Goal: Check status

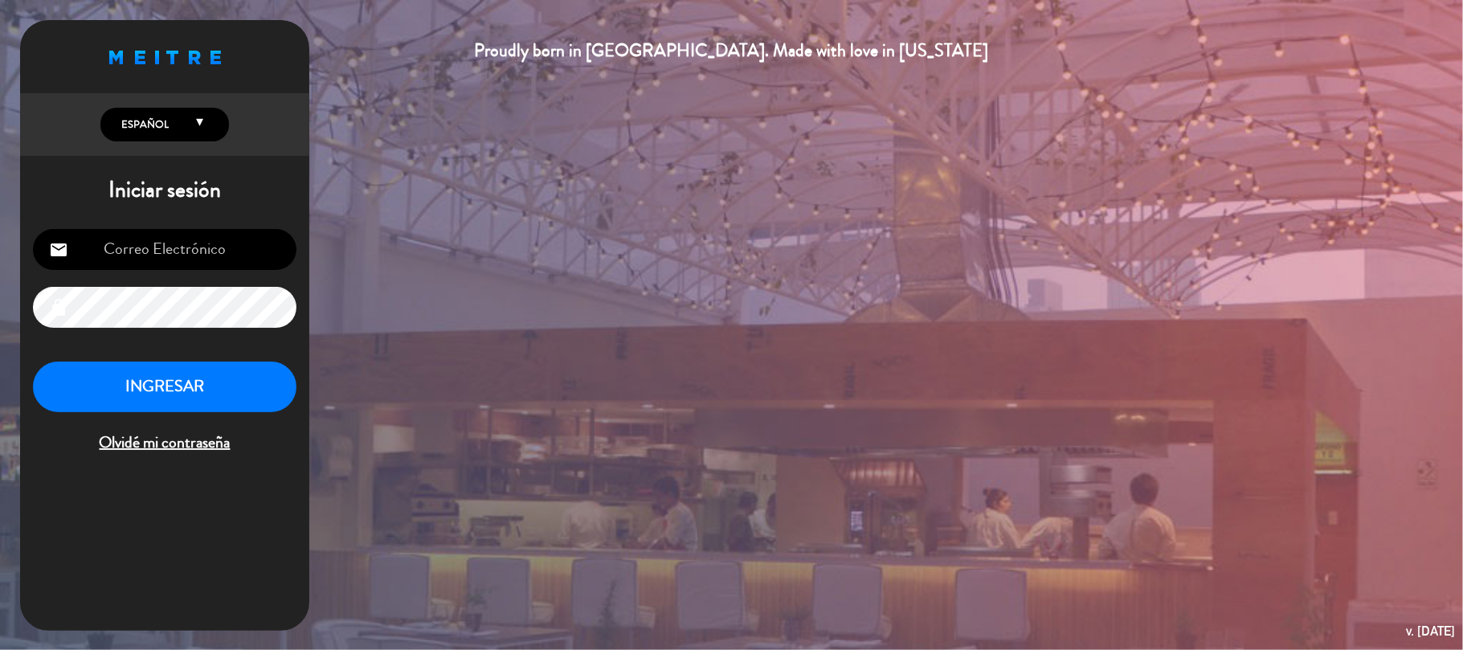
type input "[EMAIL_ADDRESS][DOMAIN_NAME]"
click at [141, 380] on button "INGRESAR" at bounding box center [165, 387] width 264 height 51
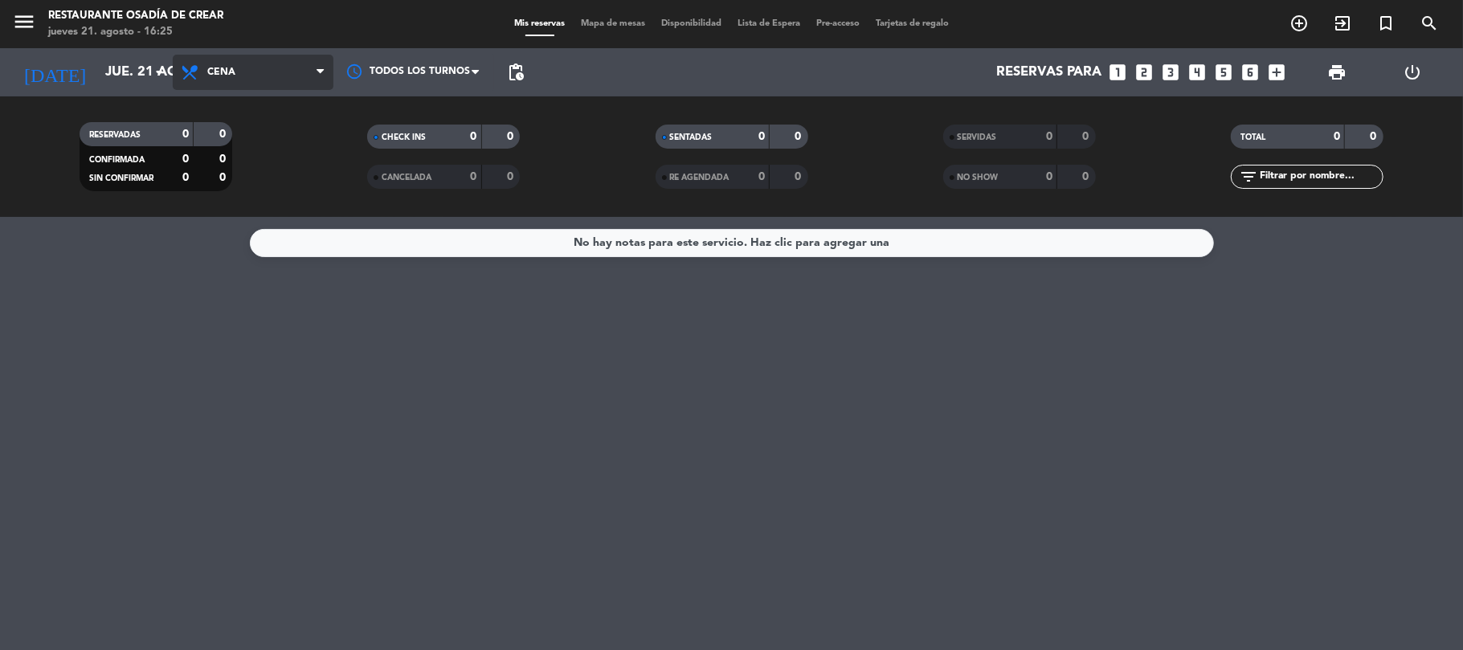
click at [233, 67] on span "Cena" at bounding box center [221, 72] width 28 height 11
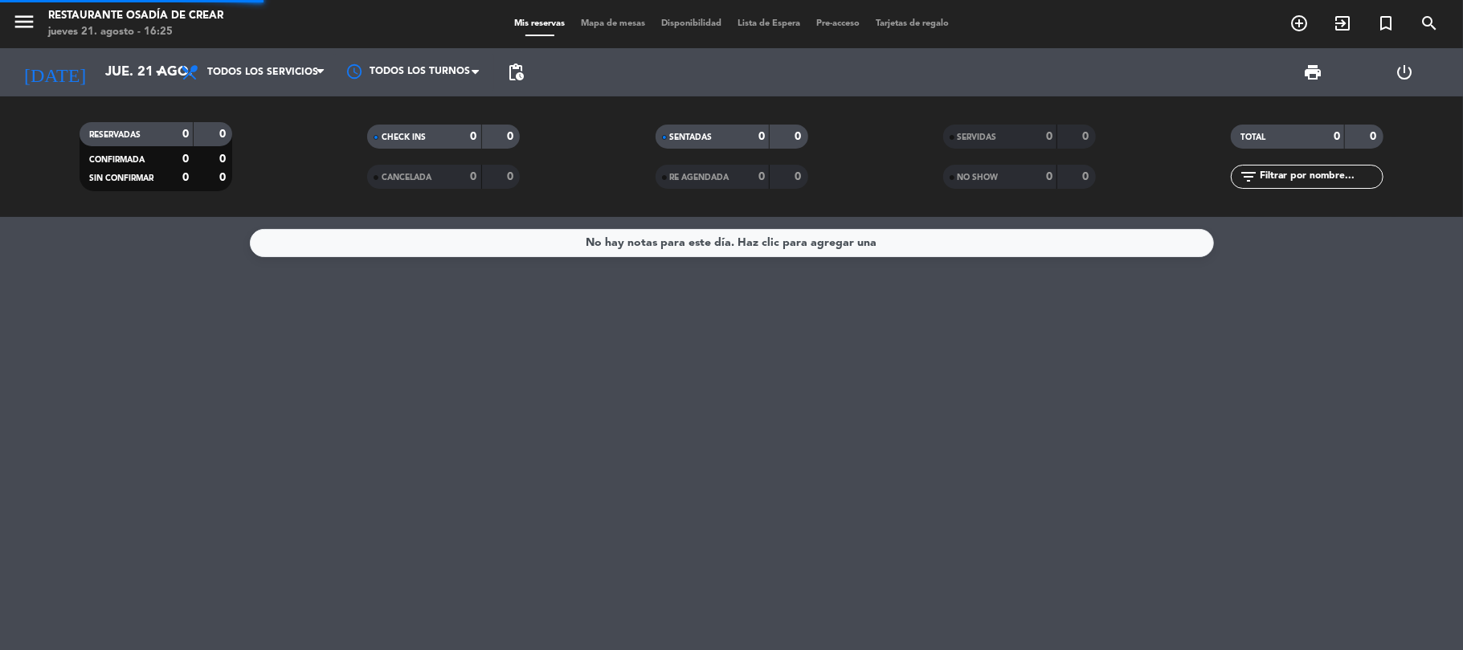
click at [262, 104] on div "menu Restaurante Osadía de Crear [DATE] 21. agosto - 16:25 Mis reservas Mapa de…" at bounding box center [731, 108] width 1463 height 217
drag, startPoint x: 119, startPoint y: 72, endPoint x: 104, endPoint y: 67, distance: 15.0
click at [104, 67] on input "jue. 21 ago." at bounding box center [184, 72] width 174 height 31
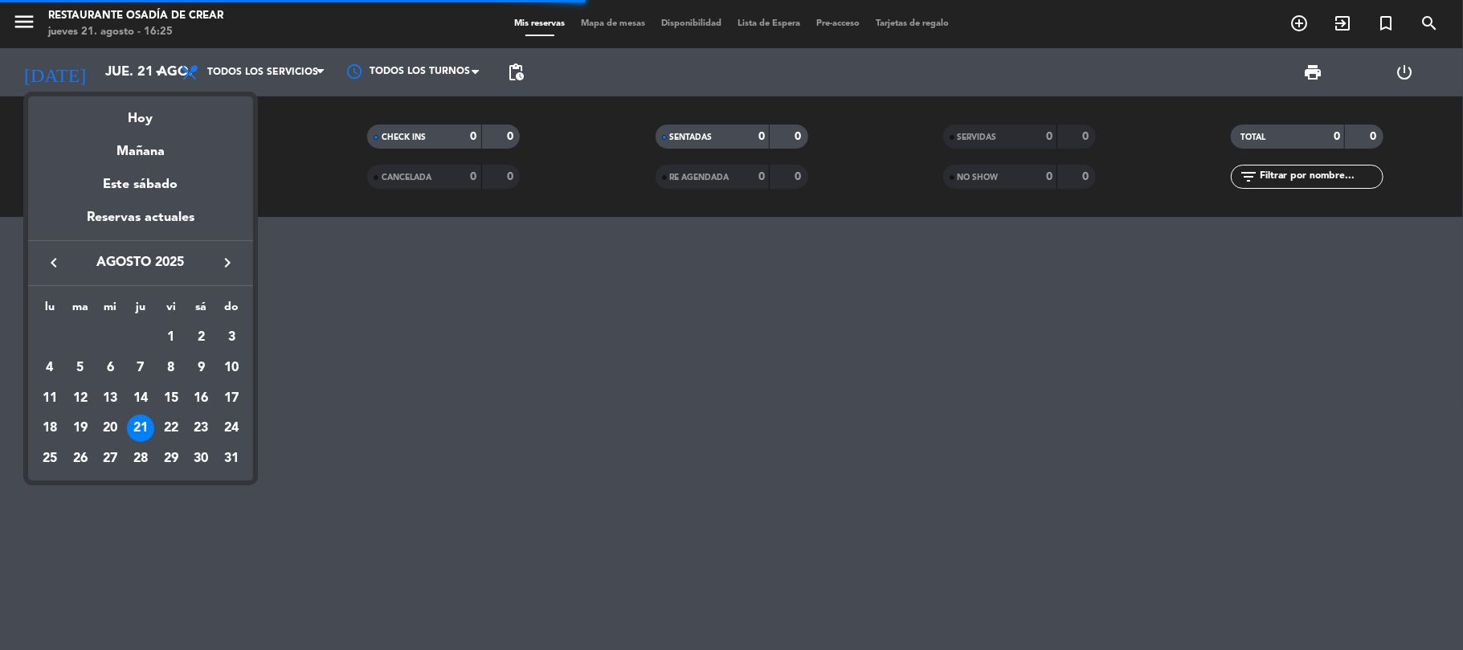
click at [226, 271] on icon "keyboard_arrow_right" at bounding box center [227, 262] width 19 height 19
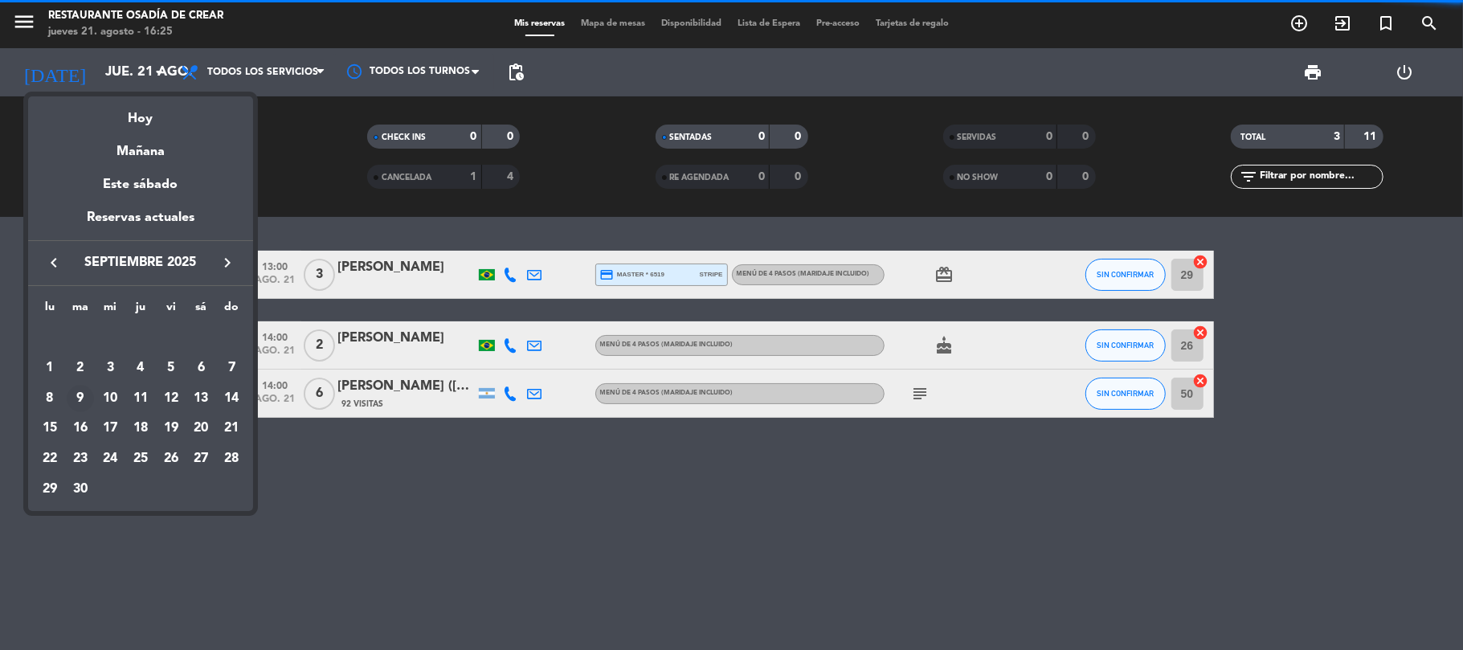
click at [85, 390] on div "9" at bounding box center [80, 398] width 27 height 27
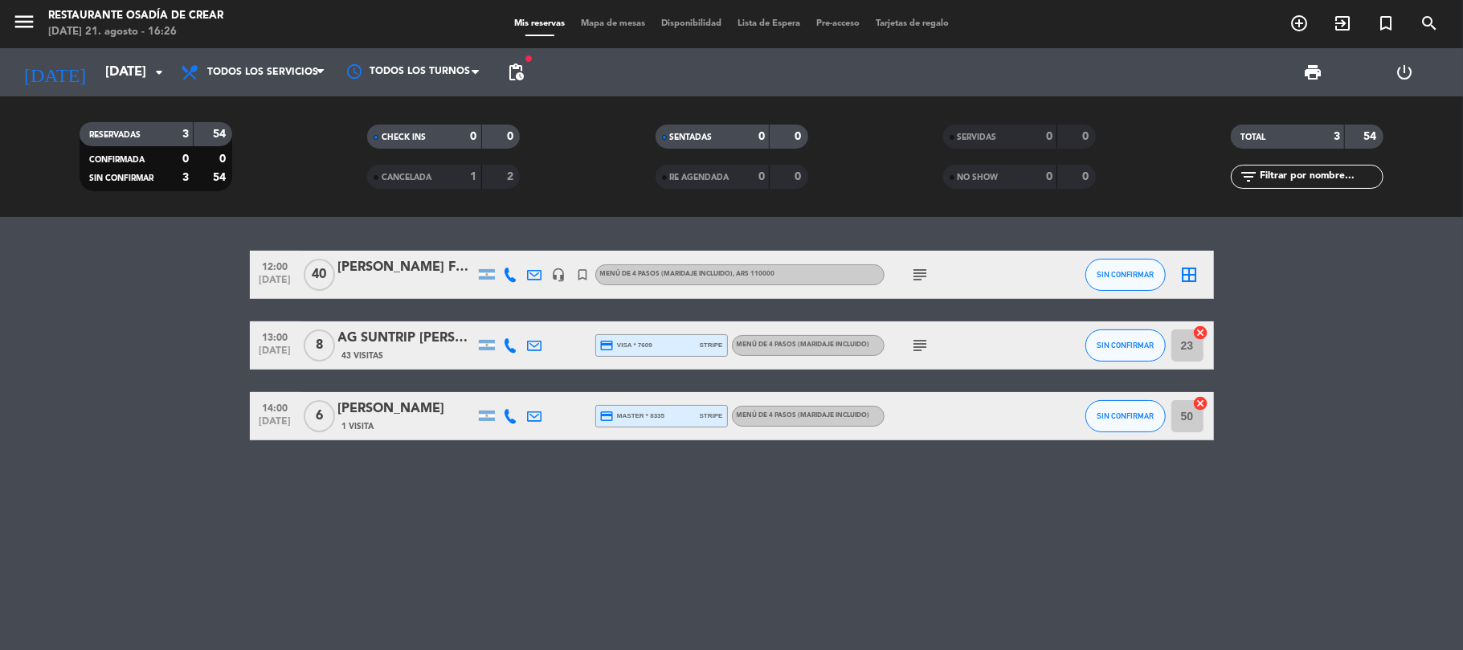
click at [528, 71] on span "pending_actions" at bounding box center [516, 72] width 32 height 32
click at [512, 76] on span "pending_actions" at bounding box center [515, 72] width 19 height 19
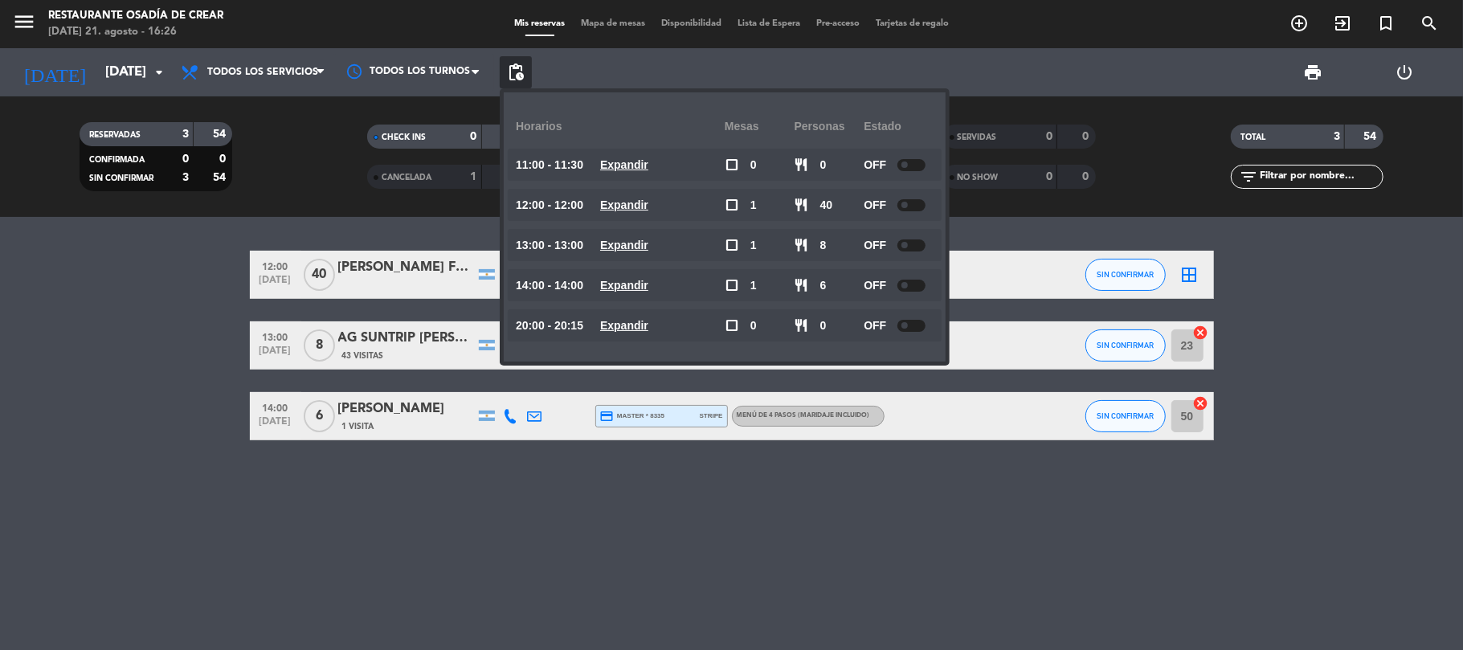
click at [112, 309] on bookings-row "12:00 [DATE] [PERSON_NAME] FK Latam headset_mic turned_in_not MENÚ DE 4 PASOS (…" at bounding box center [731, 346] width 1463 height 190
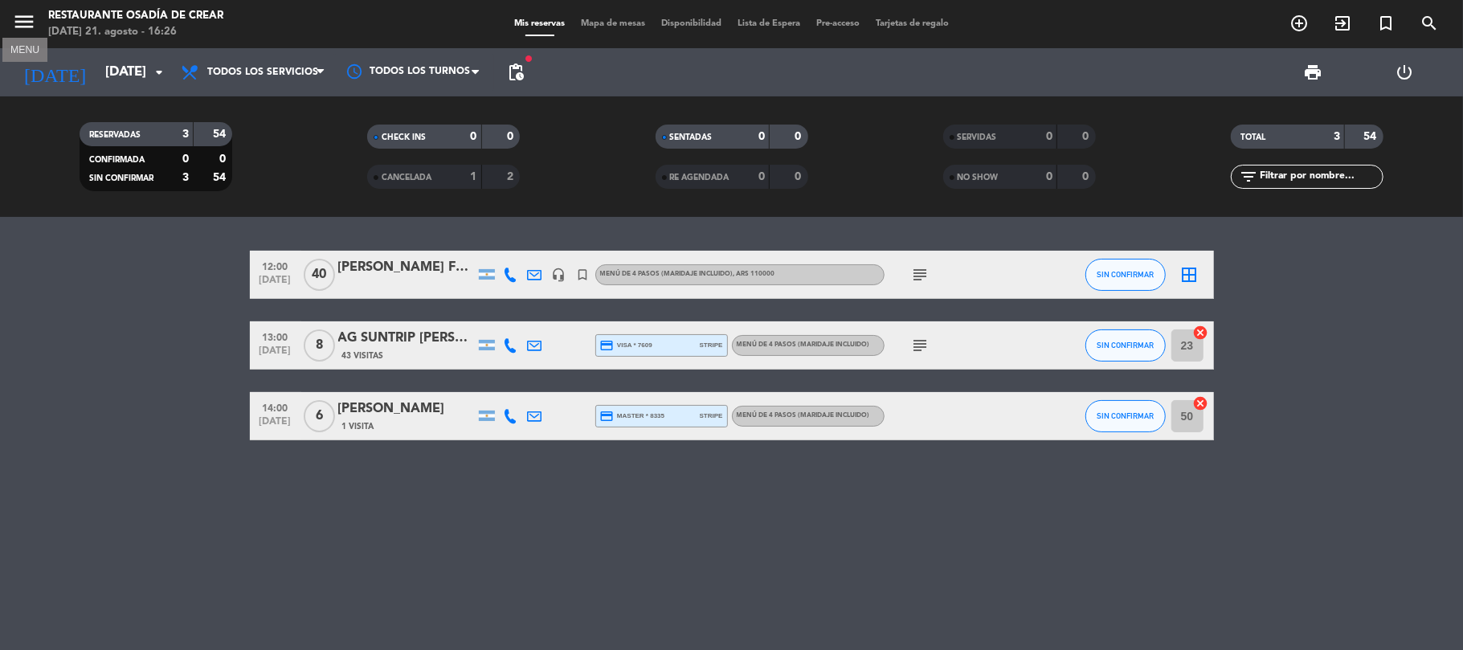
click at [30, 27] on icon "menu" at bounding box center [24, 22] width 24 height 24
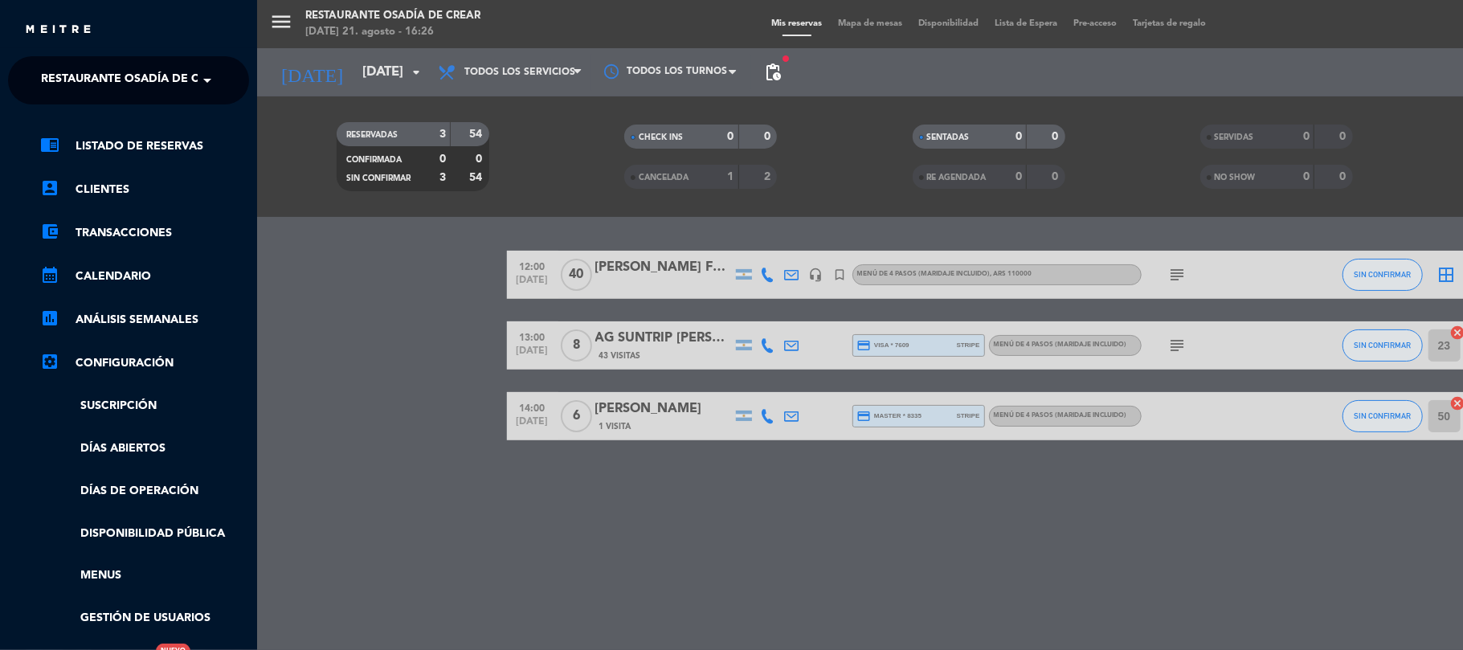
click at [65, 74] on span "Restaurante Osadía de Crear" at bounding box center [135, 80] width 188 height 34
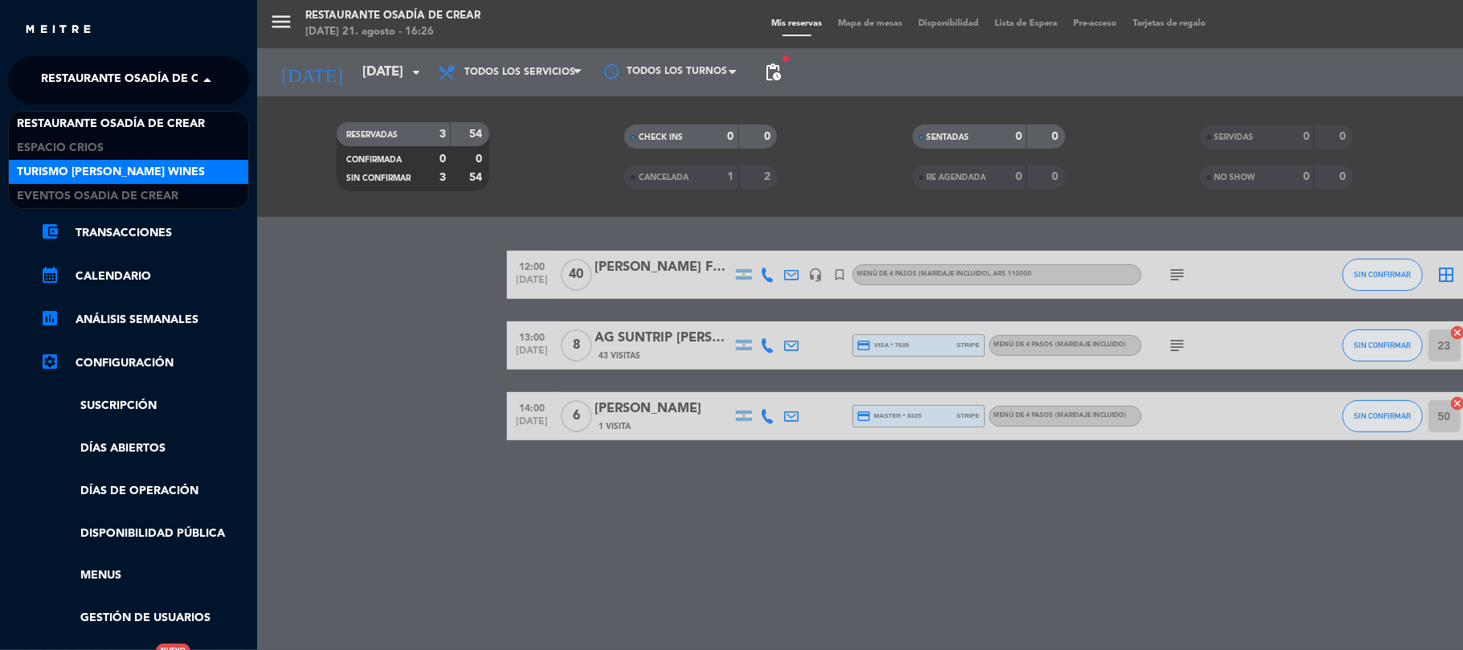
click at [55, 172] on span "Turismo [PERSON_NAME] Wines" at bounding box center [111, 172] width 188 height 18
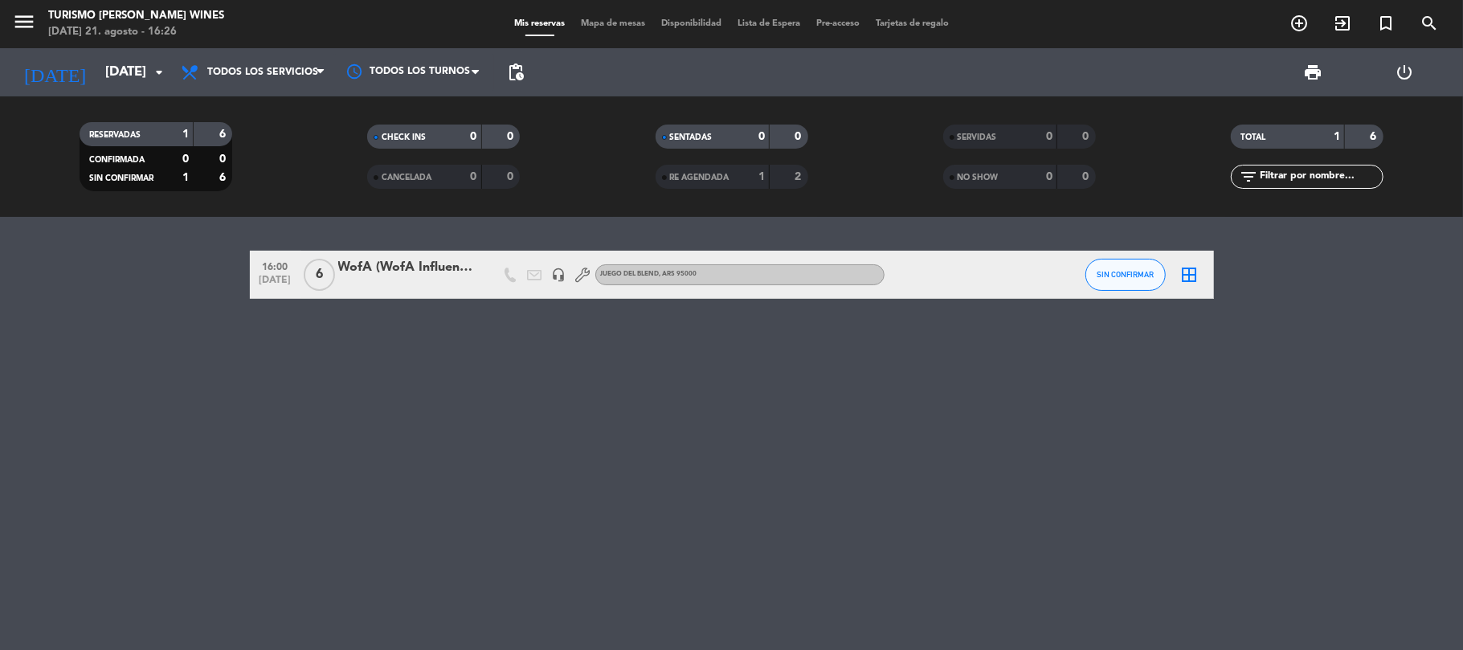
click at [434, 289] on div at bounding box center [406, 285] width 137 height 13
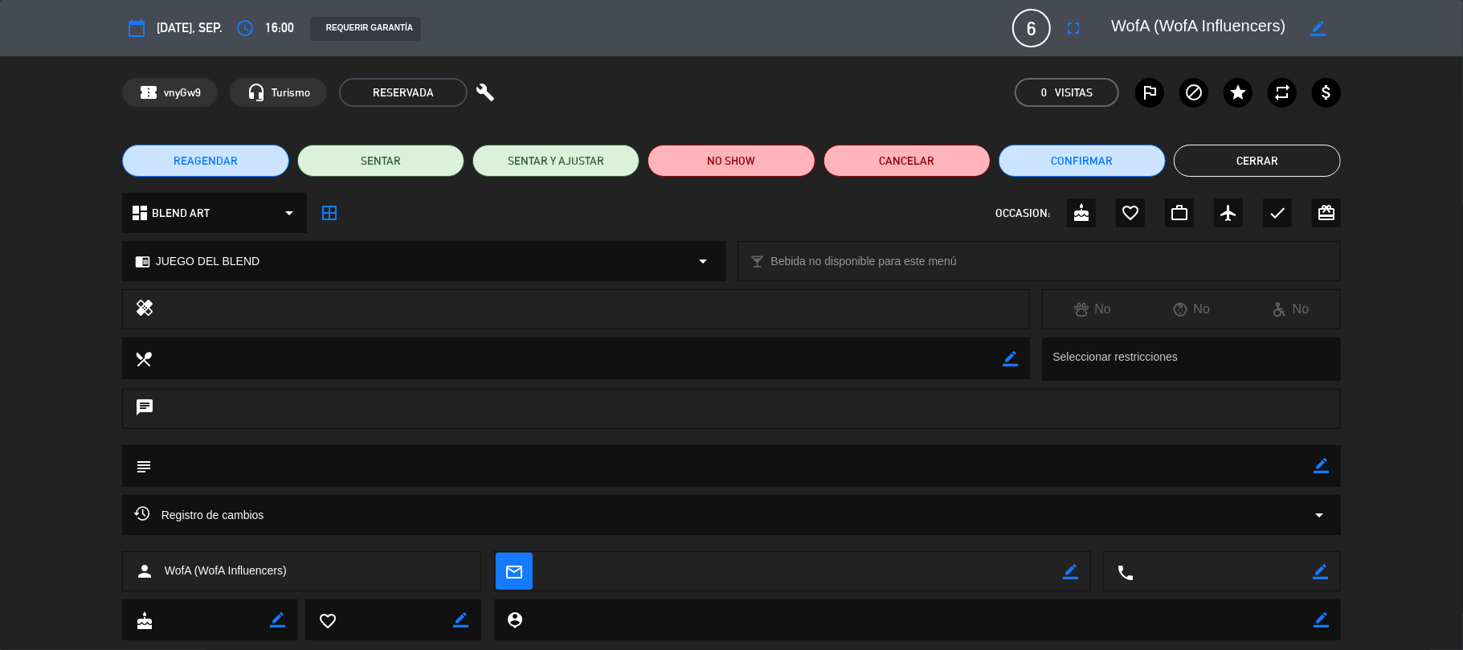
click at [1234, 167] on button "Cerrar" at bounding box center [1257, 161] width 167 height 32
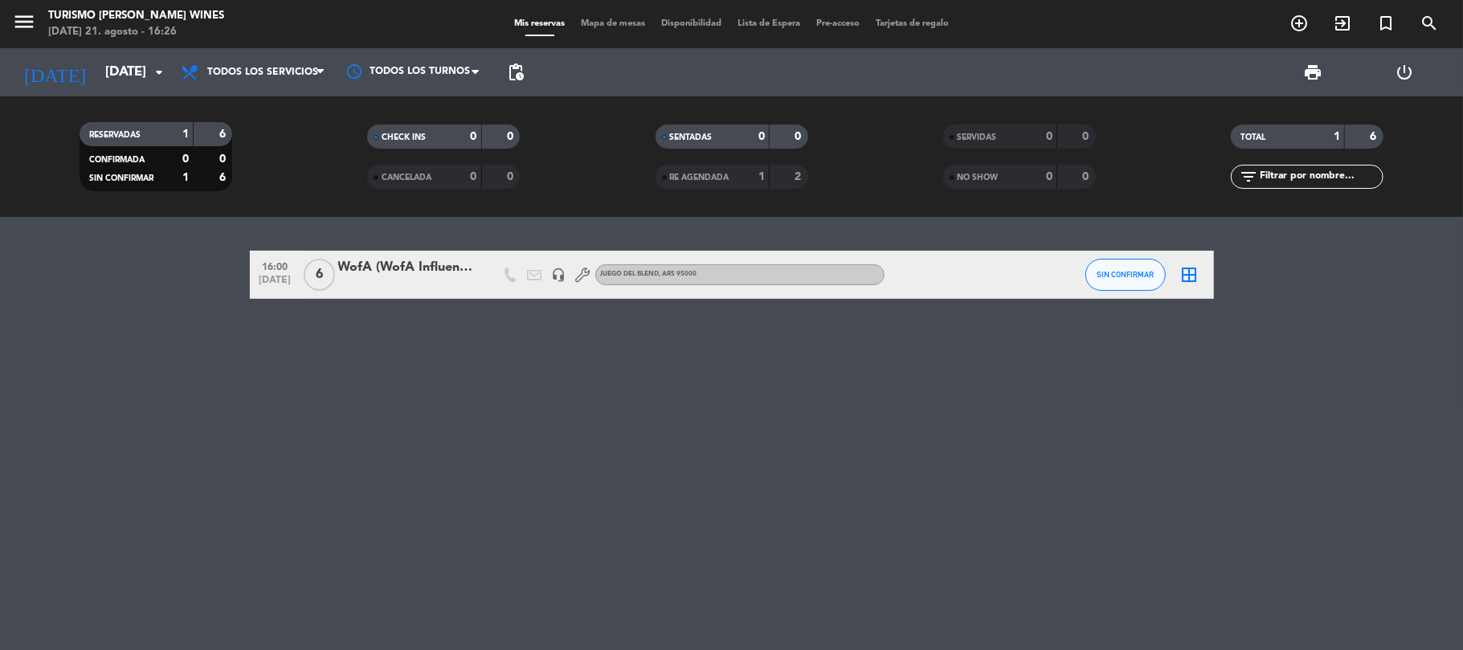
click at [267, 280] on span "[DATE]" at bounding box center [276, 284] width 40 height 18
click at [553, 355] on div "16:00 [DATE] Creada: [DATE] 6 WofA (WofA Influencers) headset_mic JUEGO DEL BLE…" at bounding box center [731, 433] width 1463 height 433
click at [97, 75] on input "[DATE]" at bounding box center [184, 72] width 174 height 31
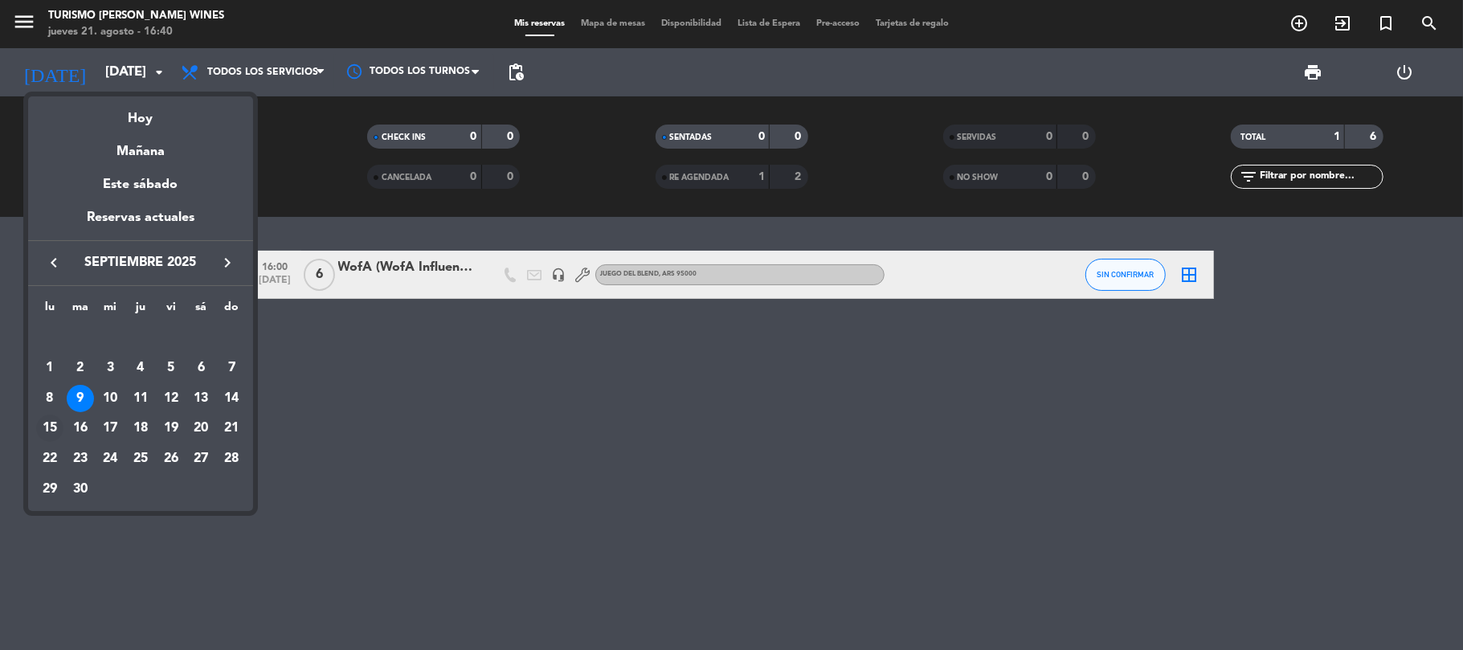
click at [61, 442] on td "15" at bounding box center [50, 428] width 31 height 31
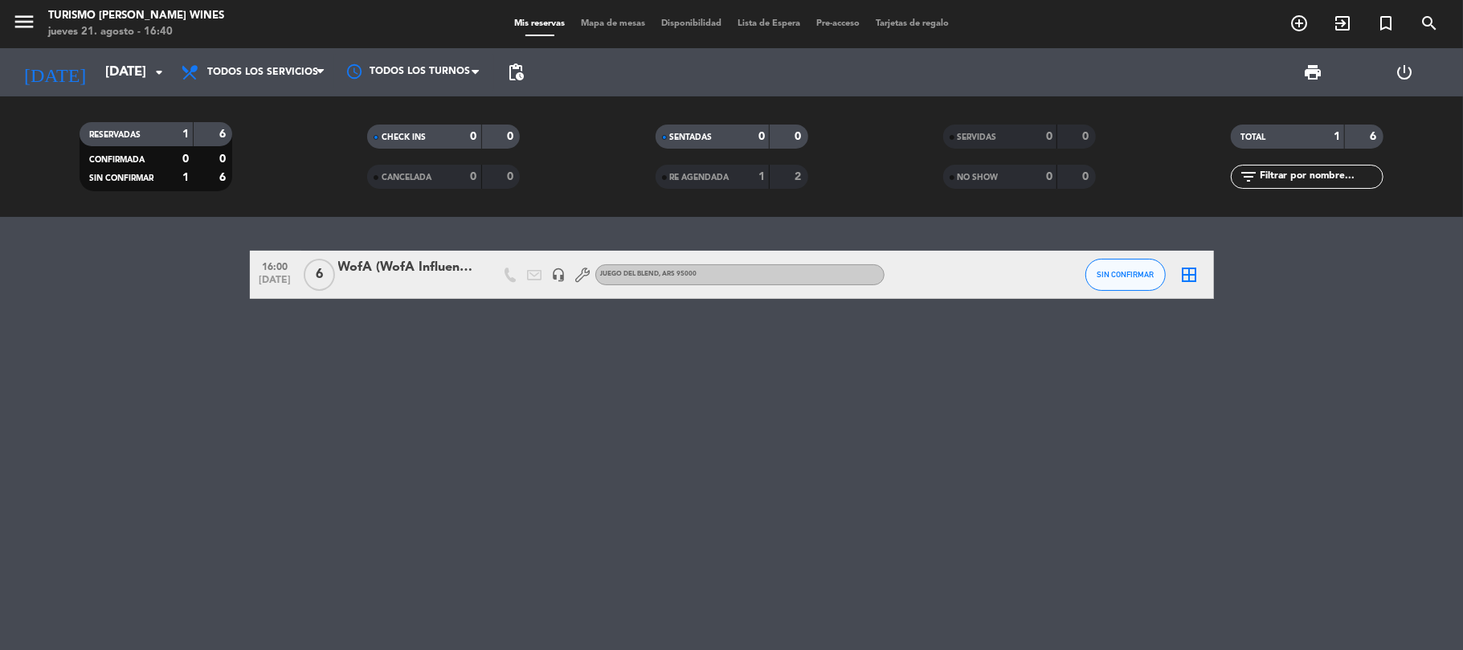
type input "[DATE]"
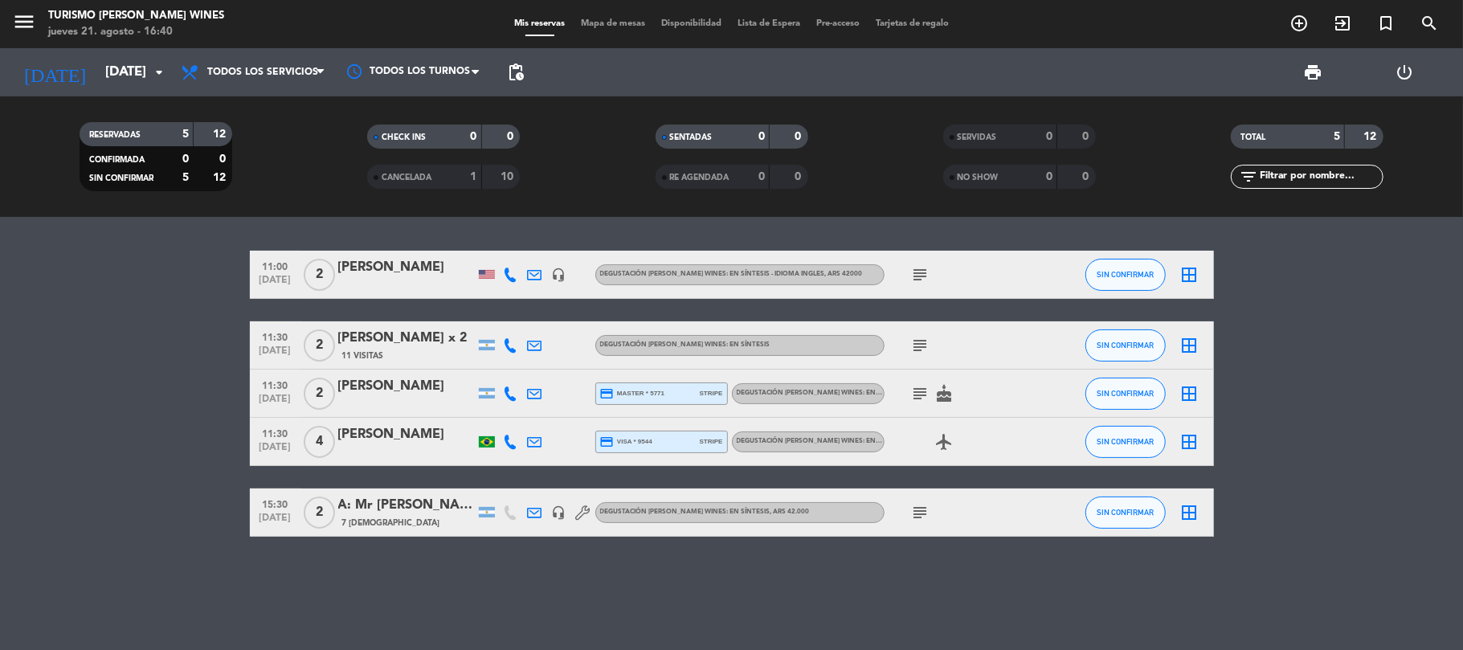
click at [535, 348] on icon at bounding box center [535, 345] width 14 height 14
click at [930, 344] on span "subject" at bounding box center [921, 345] width 24 height 19
click at [926, 350] on icon "subject" at bounding box center [920, 345] width 19 height 19
click at [33, 27] on icon "menu" at bounding box center [24, 22] width 24 height 24
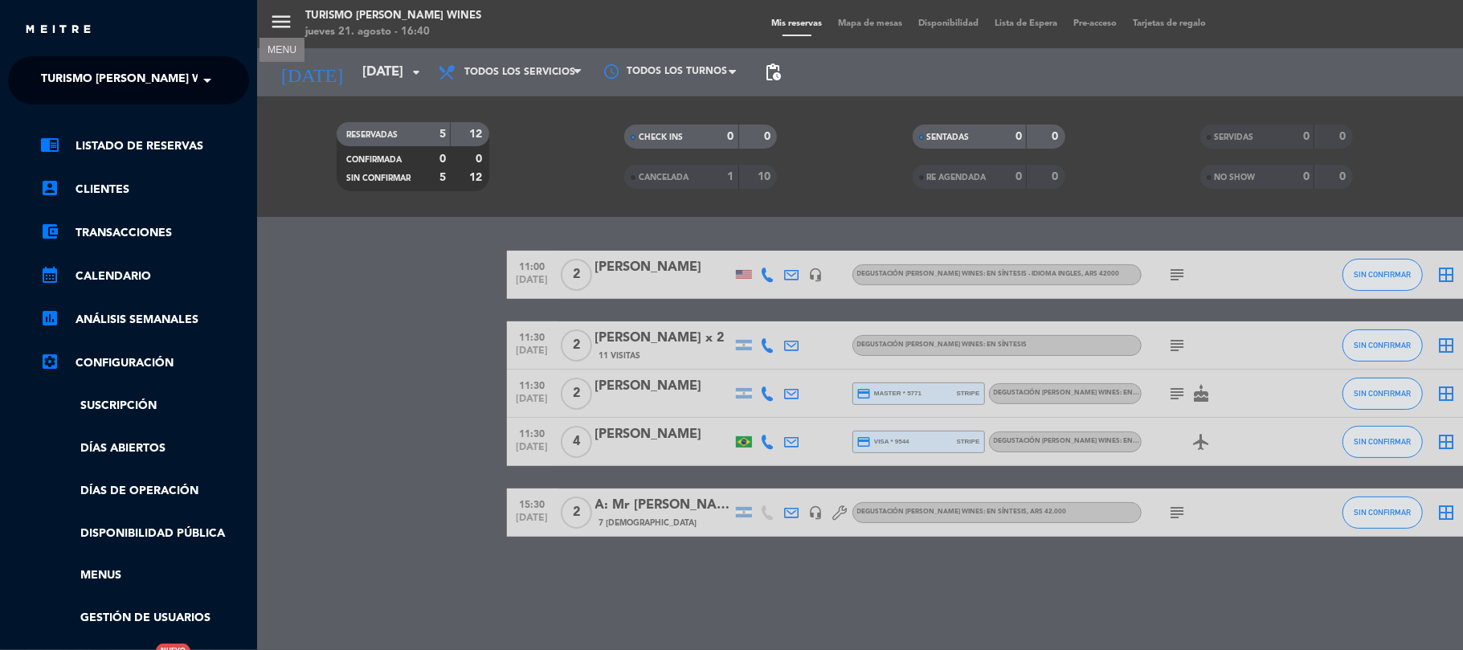
click at [162, 77] on span "Turismo [PERSON_NAME] Wines" at bounding box center [135, 80] width 188 height 34
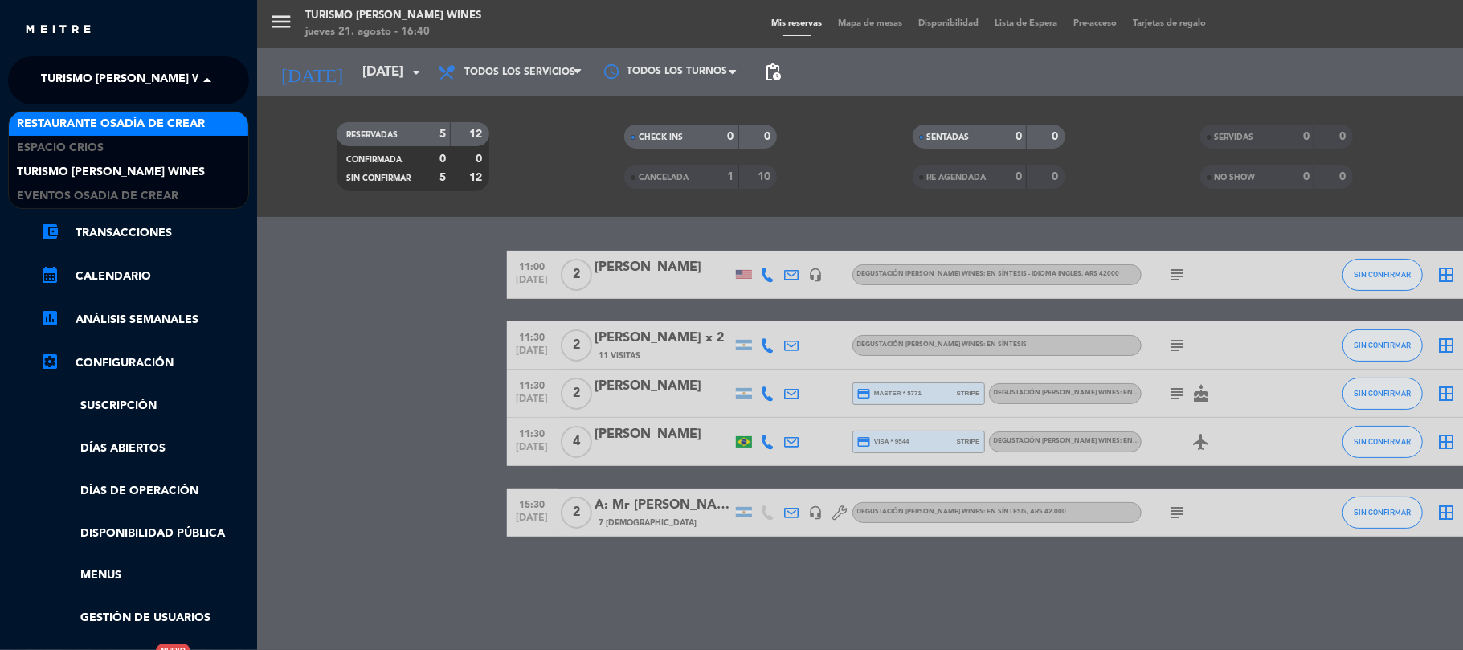
click at [97, 120] on span "Restaurante Osadía de Crear" at bounding box center [111, 124] width 188 height 18
